Goal: Task Accomplishment & Management: Manage account settings

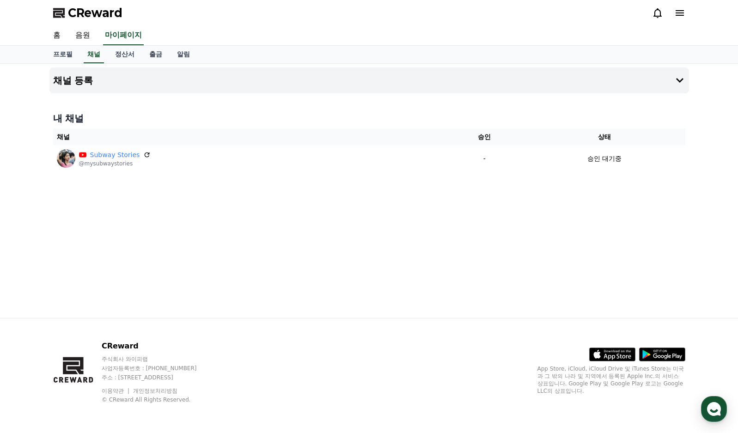
click at [452, 239] on div "채널 등록 내 채널 채널 승인 상태 Subway Stories @mysubwaystories - 승인 대기중" at bounding box center [369, 191] width 647 height 254
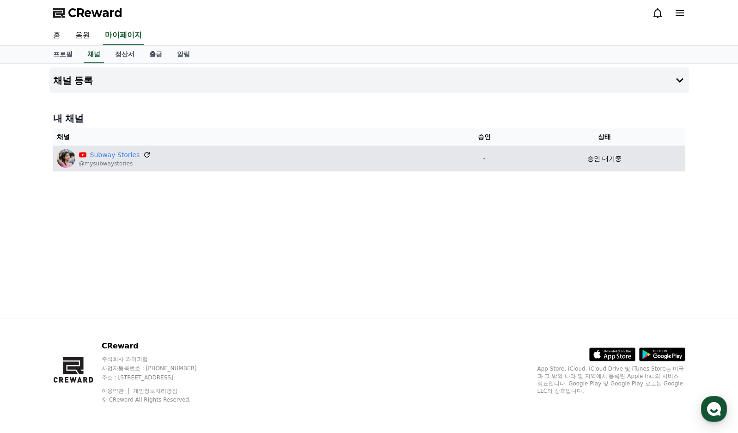
click at [144, 154] on icon at bounding box center [147, 155] width 8 height 8
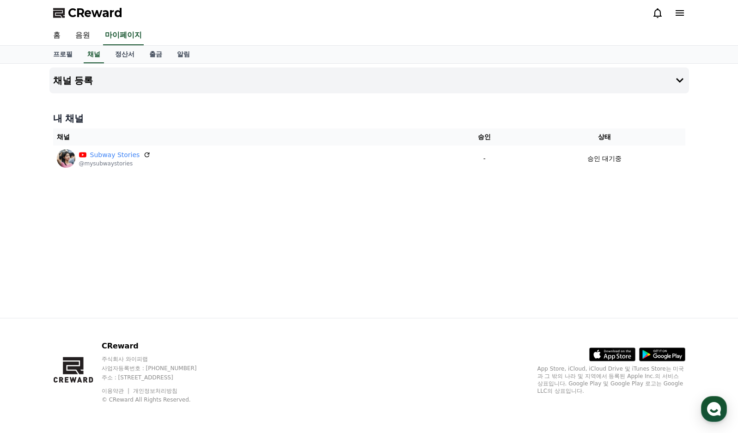
click at [447, 52] on div "프로필 채널 정산서 출금 알림" at bounding box center [369, 55] width 647 height 18
click at [572, 199] on div "채널 등록 내 채널 채널 승인 상태 Subway Stories @mysubwaystories - 승인 대기중" at bounding box center [369, 191] width 647 height 254
click at [410, 233] on div "채널 등록 내 채널 채널 승인 상태 Subway Stories @mysubwaystories - 승인 대기중" at bounding box center [369, 191] width 647 height 254
click at [349, 34] on div "홈 음원 마이페이지" at bounding box center [369, 35] width 647 height 19
click at [281, 250] on div "채널 등록 내 채널 채널 승인 상태 Subway Stories @mysubwaystories - 승인 대기중" at bounding box center [369, 191] width 647 height 254
